Goal: Information Seeking & Learning: Learn about a topic

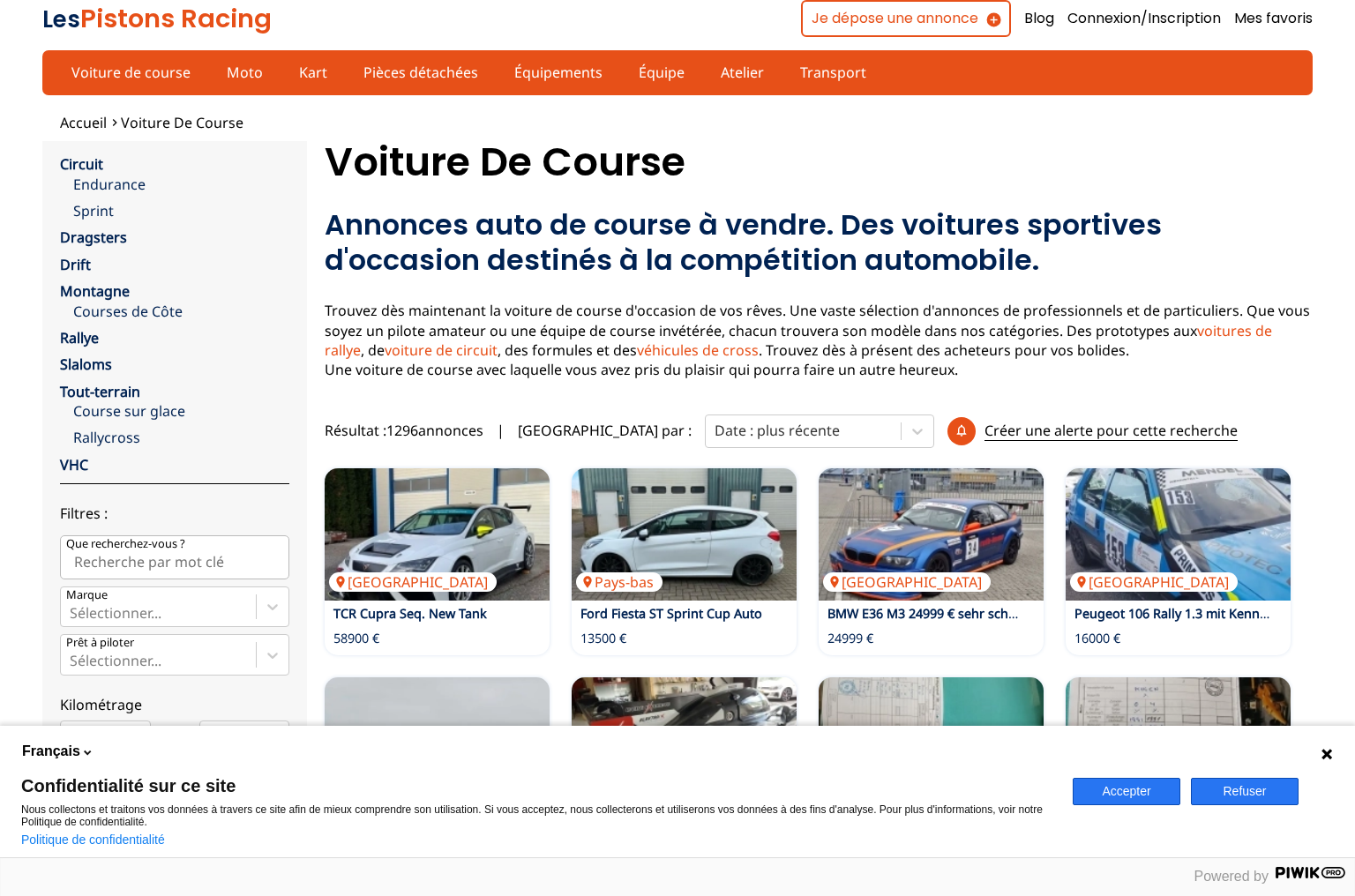
click at [1122, 789] on button "Accepter" at bounding box center [1126, 792] width 107 height 27
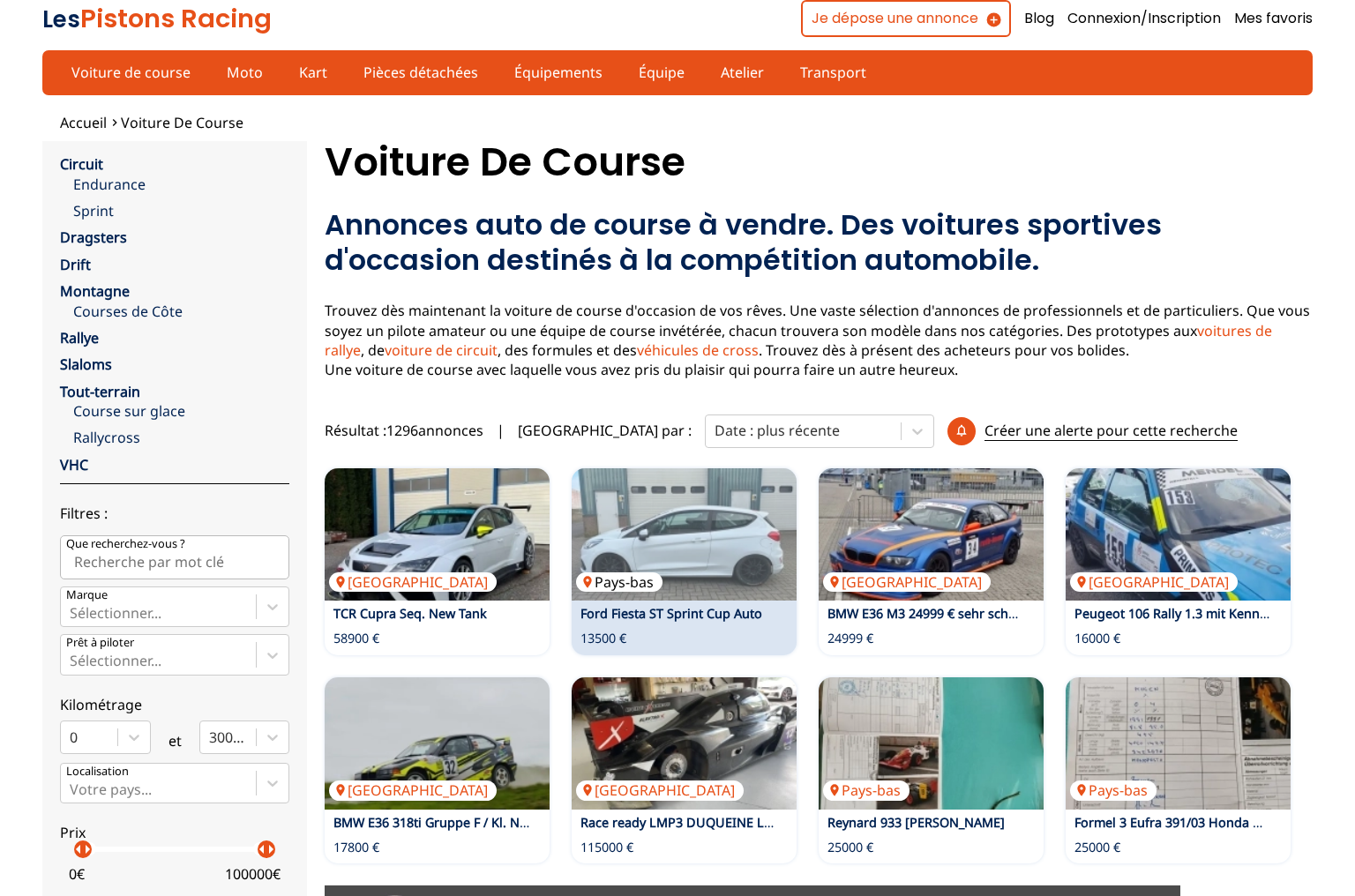
click at [660, 577] on p "Pays-bas" at bounding box center [620, 582] width 87 height 19
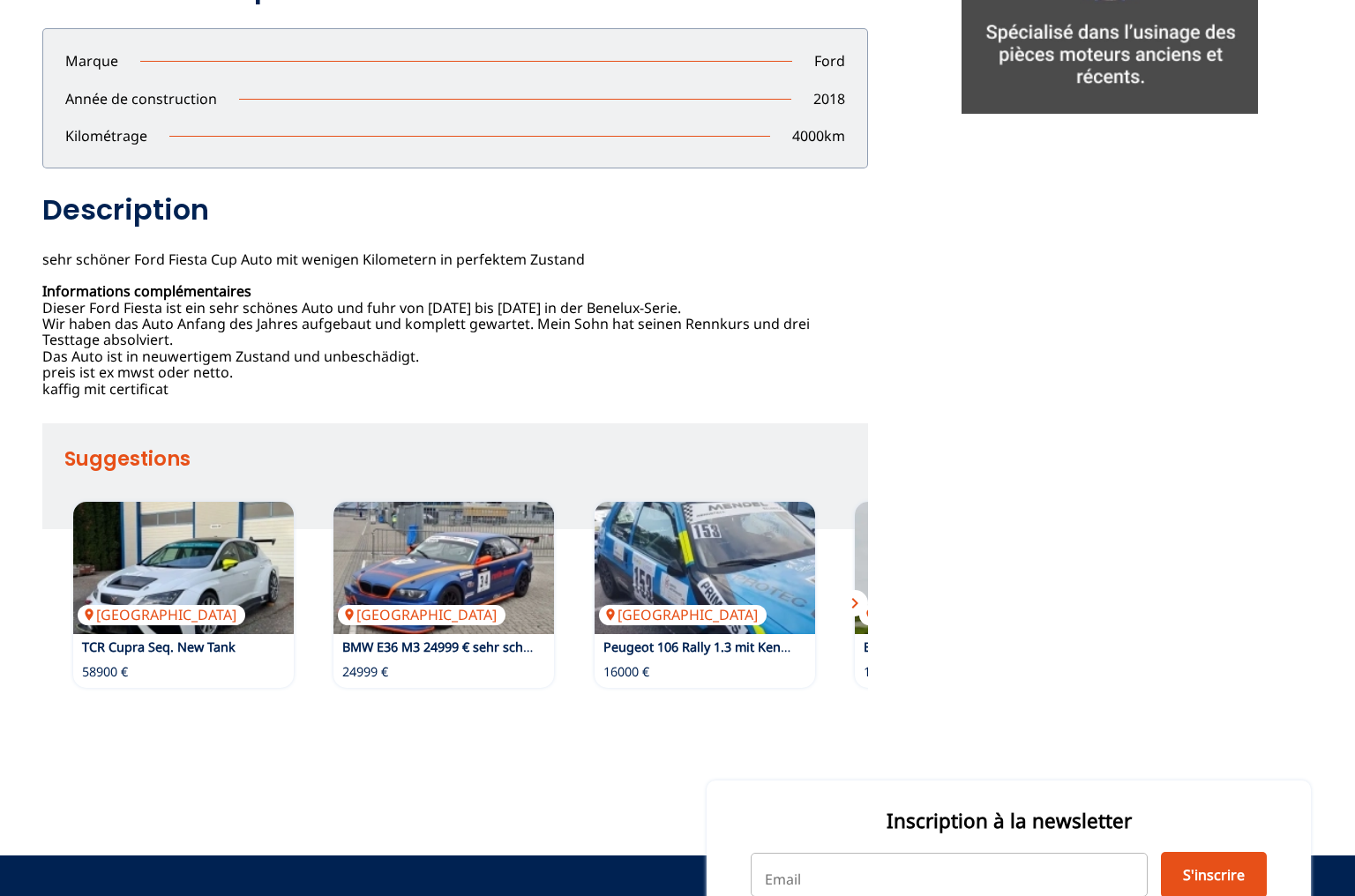
scroll to position [870, 0]
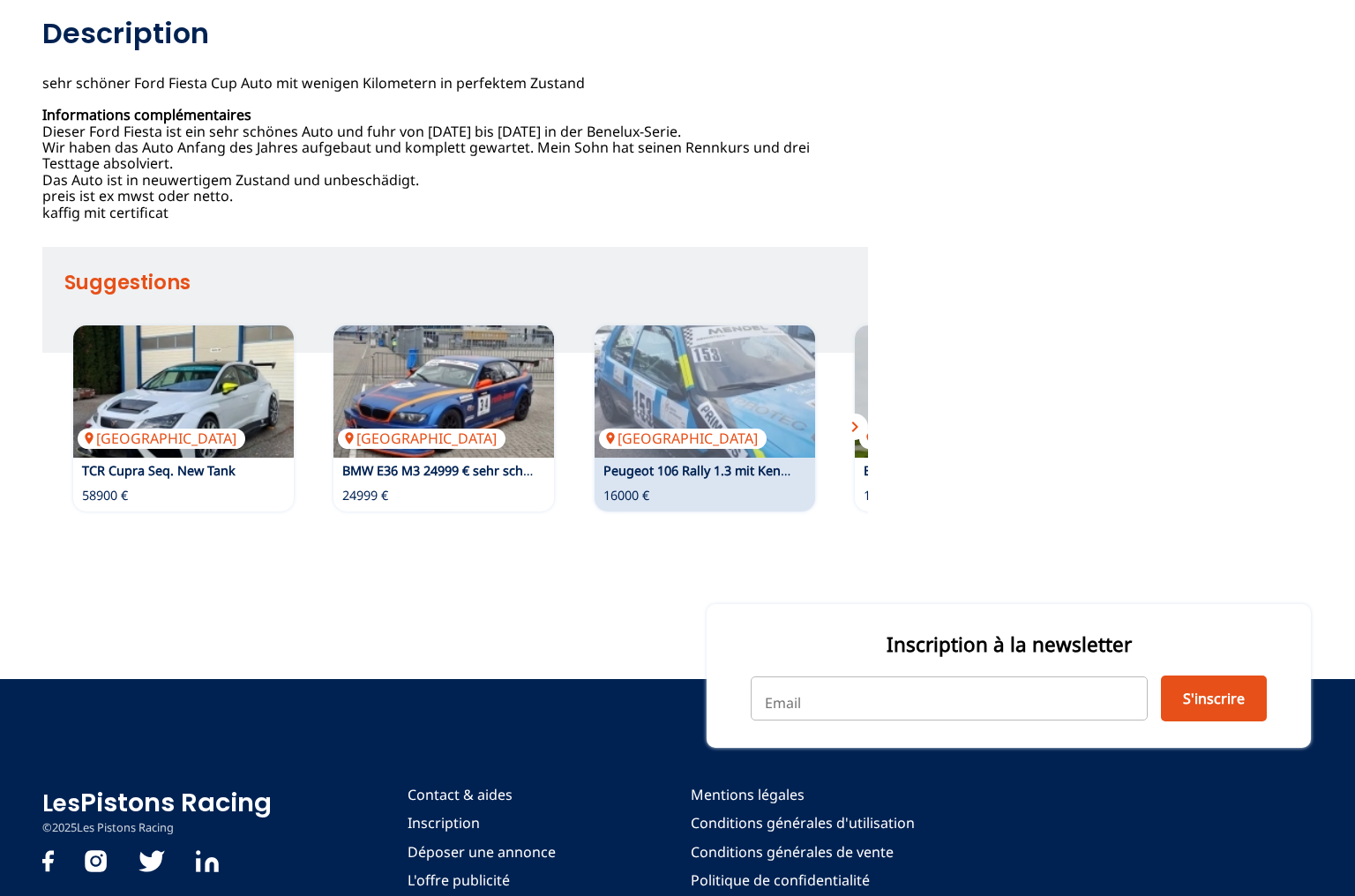
click at [726, 460] on div "Italie Peugeot 106 Rally 1.3 mit Kennzeichen / Sport1.4 16000 €" at bounding box center [705, 418] width 220 height 186
click at [730, 422] on img at bounding box center [705, 391] width 220 height 132
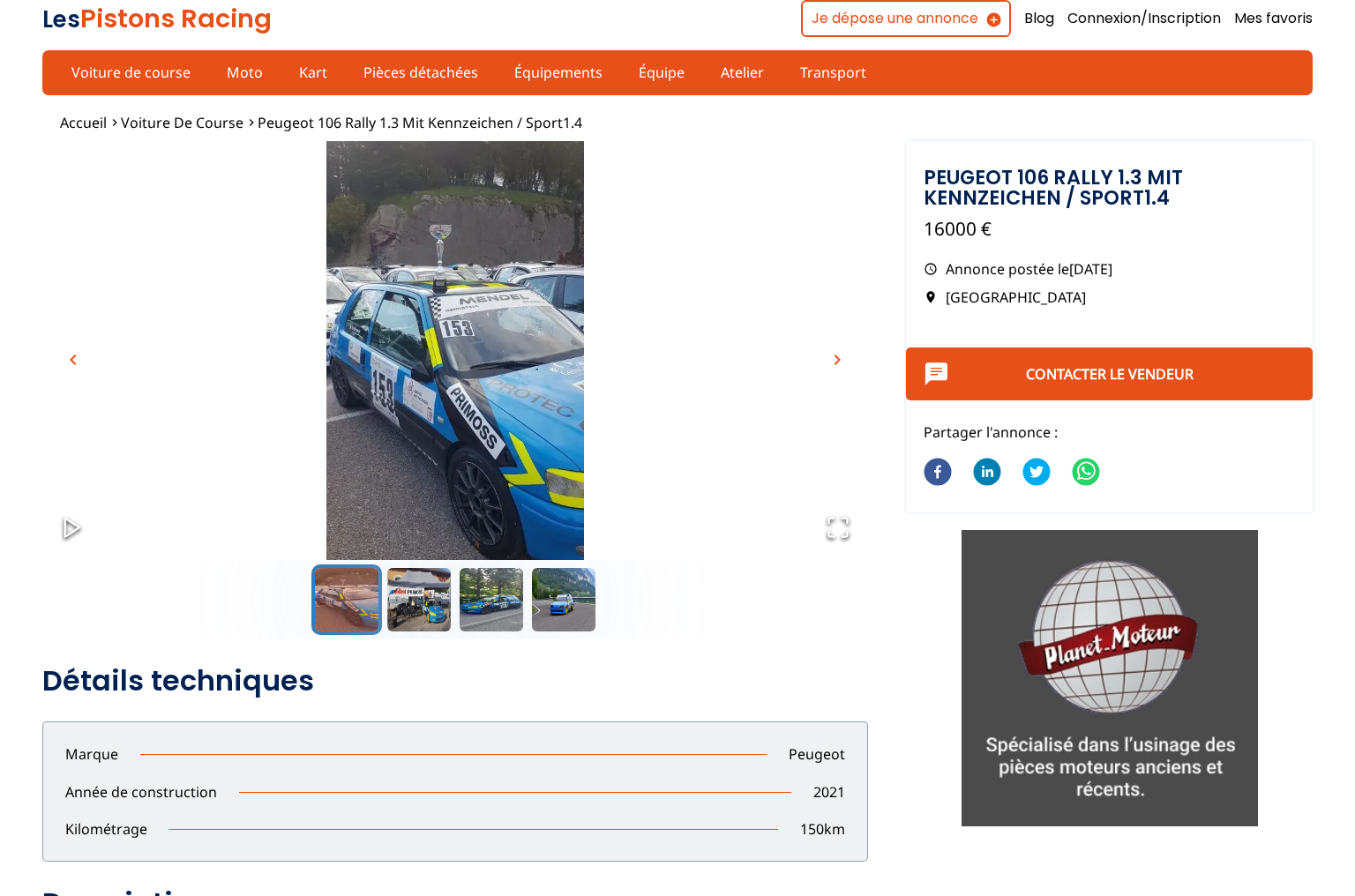
click at [730, 422] on img "Go to Slide 1" at bounding box center [455, 370] width 826 height 459
click at [833, 373] on img "Go to Slide 1" at bounding box center [455, 370] width 826 height 459
click at [654, 80] on link "Équipe" at bounding box center [662, 71] width 69 height 30
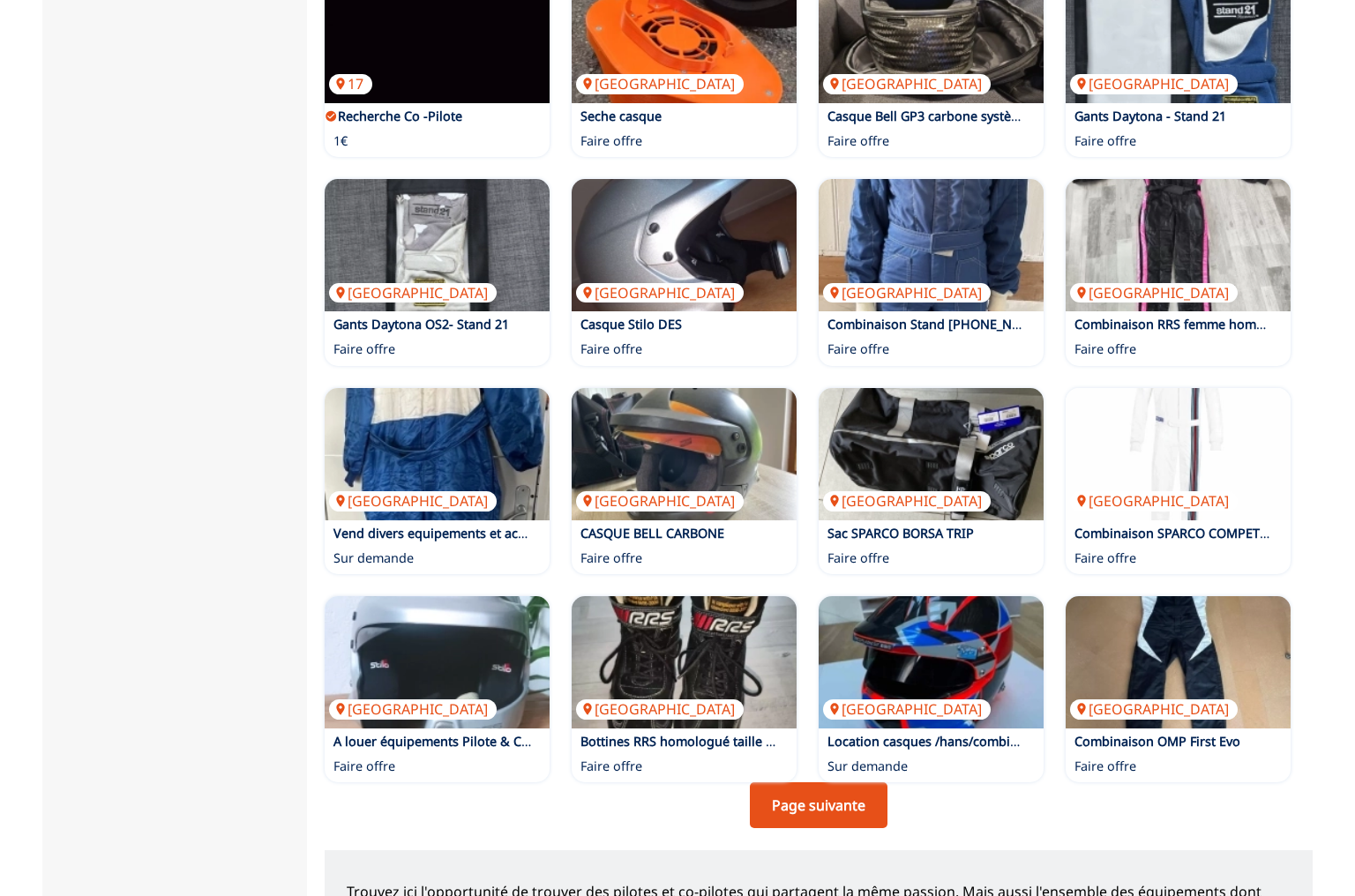
scroll to position [924, 0]
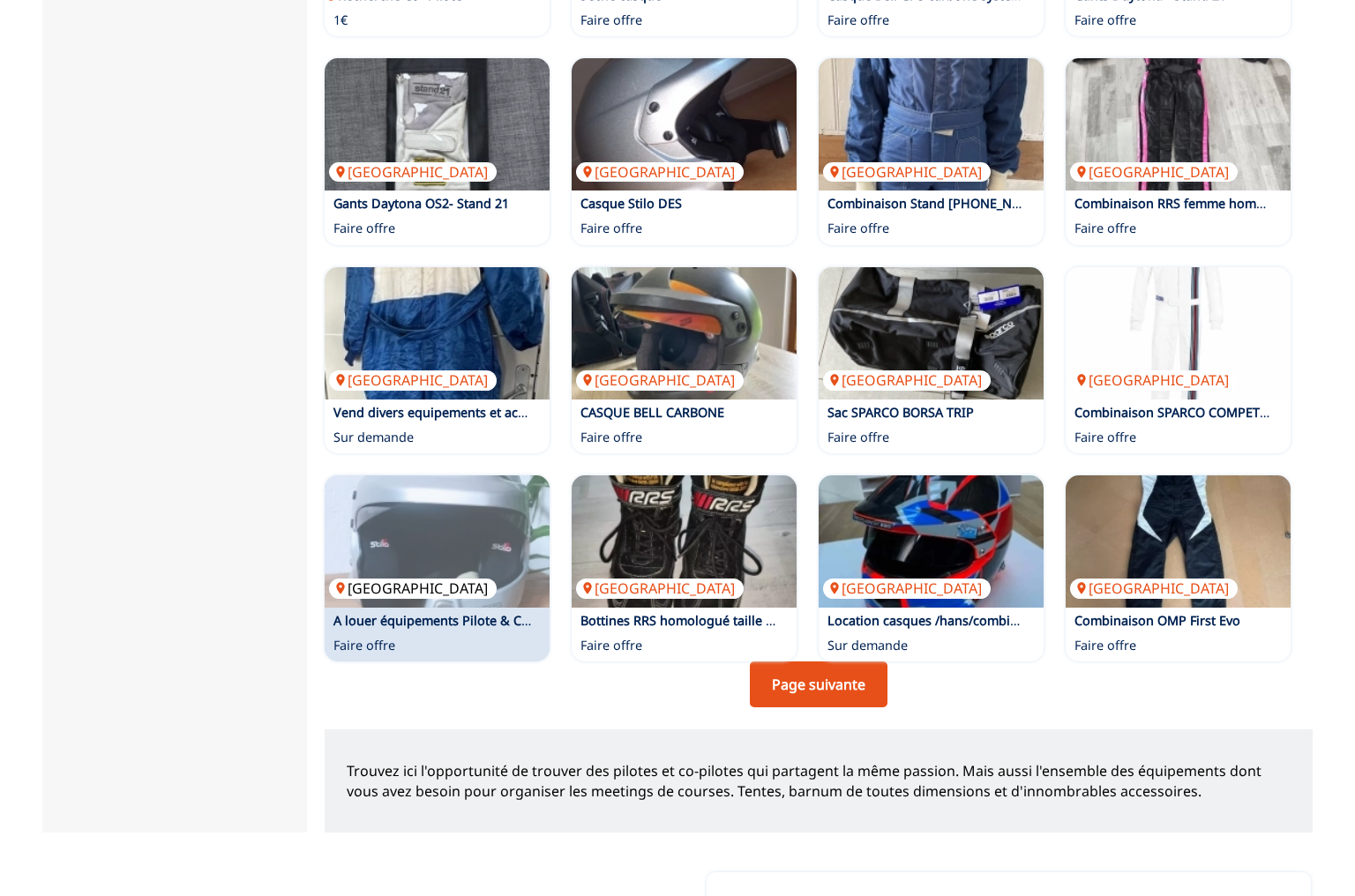
click at [474, 486] on img at bounding box center [437, 541] width 225 height 132
